Goal: Navigation & Orientation: Find specific page/section

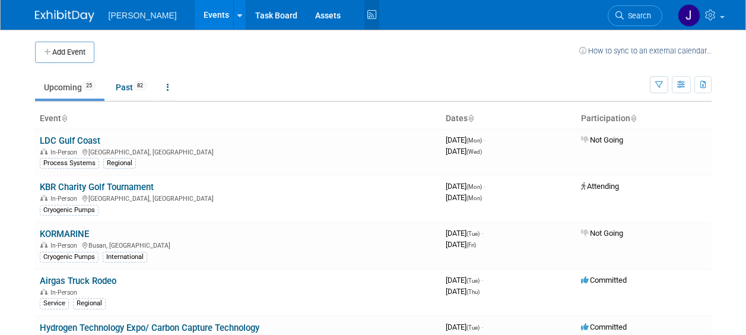
click at [365, 12] on icon at bounding box center [372, 15] width 15 height 18
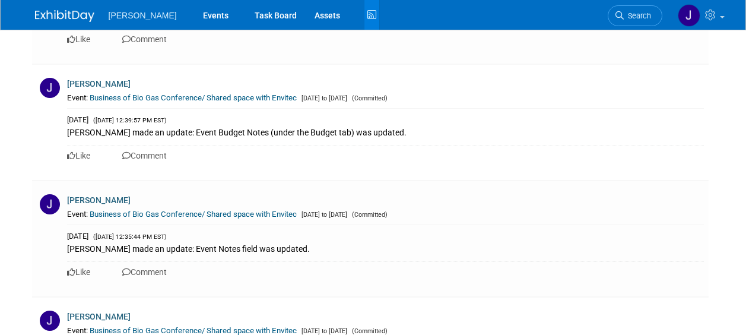
scroll to position [772, 0]
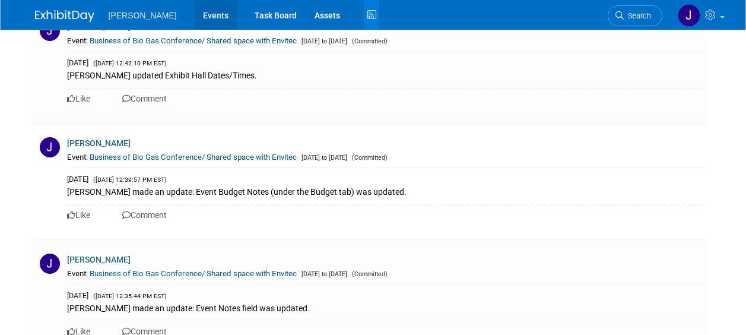
click at [198, 12] on link "Events" at bounding box center [215, 15] width 43 height 30
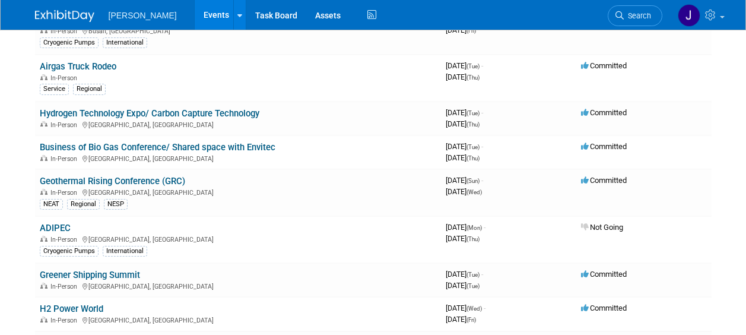
scroll to position [238, 0]
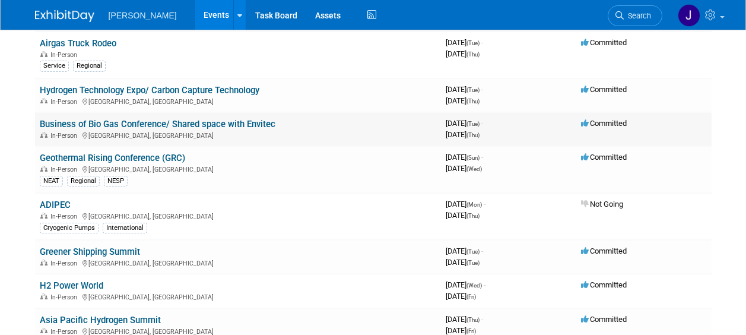
click at [194, 124] on link "Business of Bio Gas Conference/ Shared space with Envitec" at bounding box center [158, 124] width 236 height 11
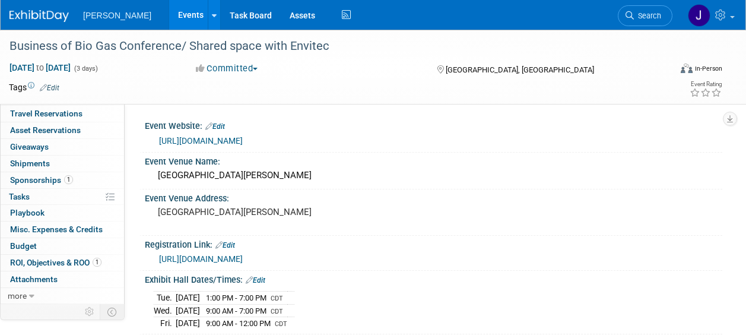
scroll to position [48, 0]
click at [41, 261] on span "ROI, Objectives & ROO 1" at bounding box center [55, 263] width 91 height 10
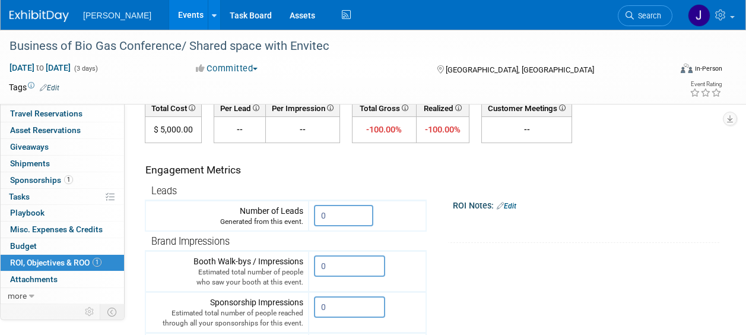
scroll to position [59, 0]
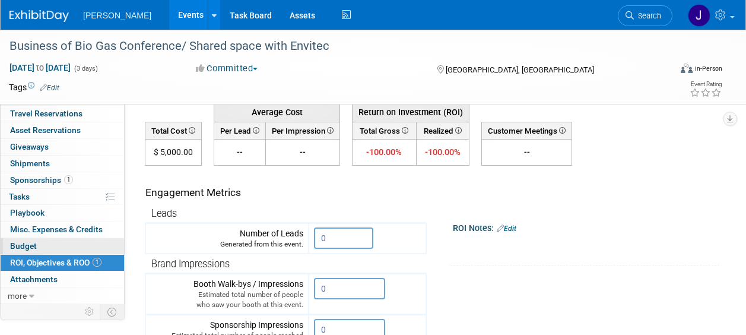
click at [27, 243] on span "Budget" at bounding box center [23, 246] width 27 height 10
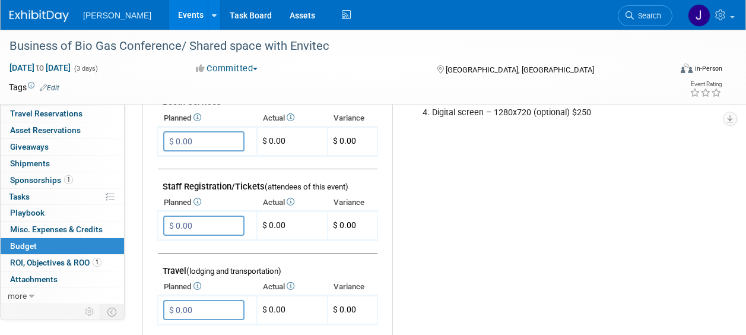
scroll to position [156, 0]
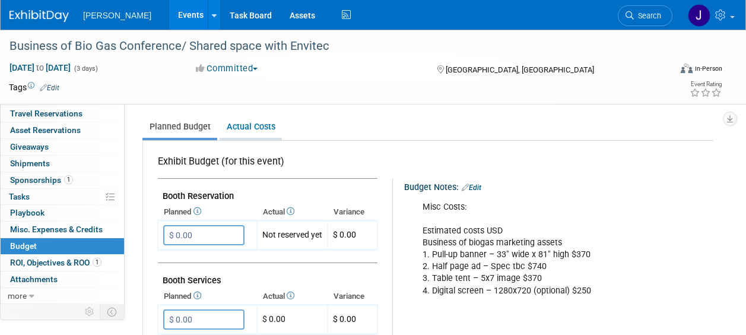
click at [240, 131] on link "Actual Costs" at bounding box center [251, 127] width 62 height 22
